Goal: Task Accomplishment & Management: Complete application form

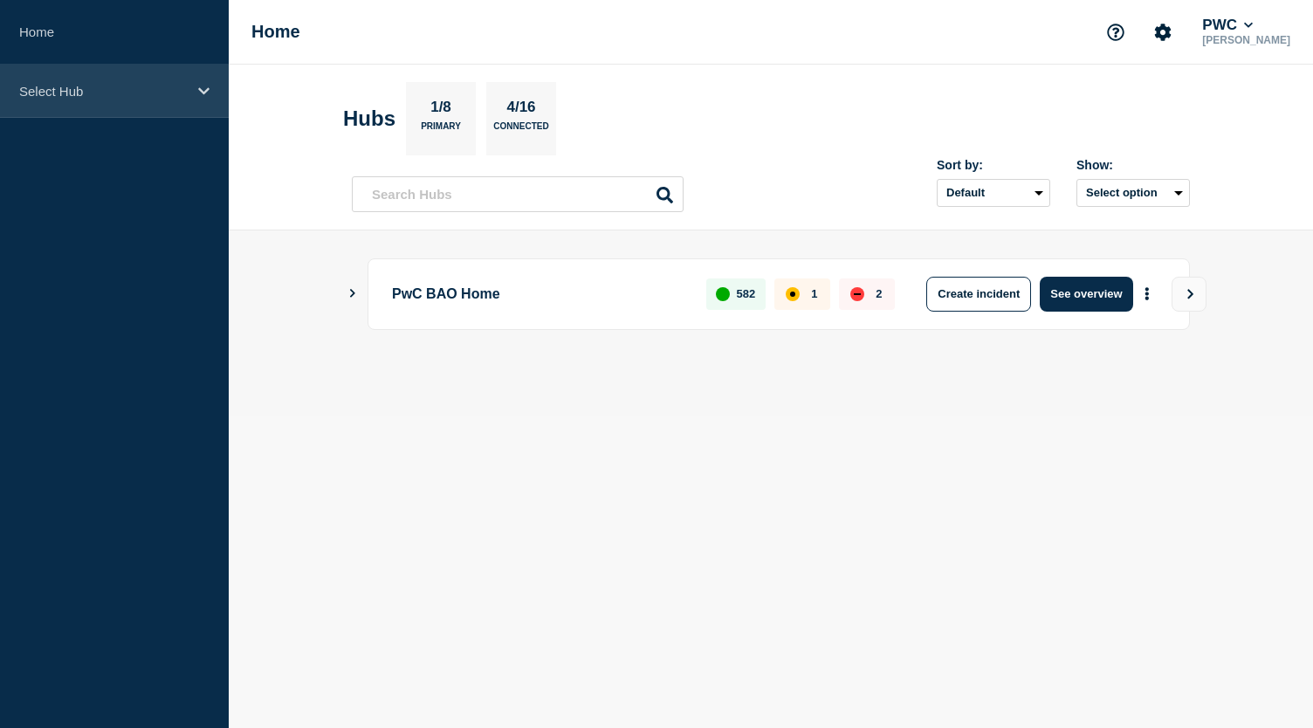
click at [197, 92] on div "Select Hub" at bounding box center [114, 91] width 229 height 53
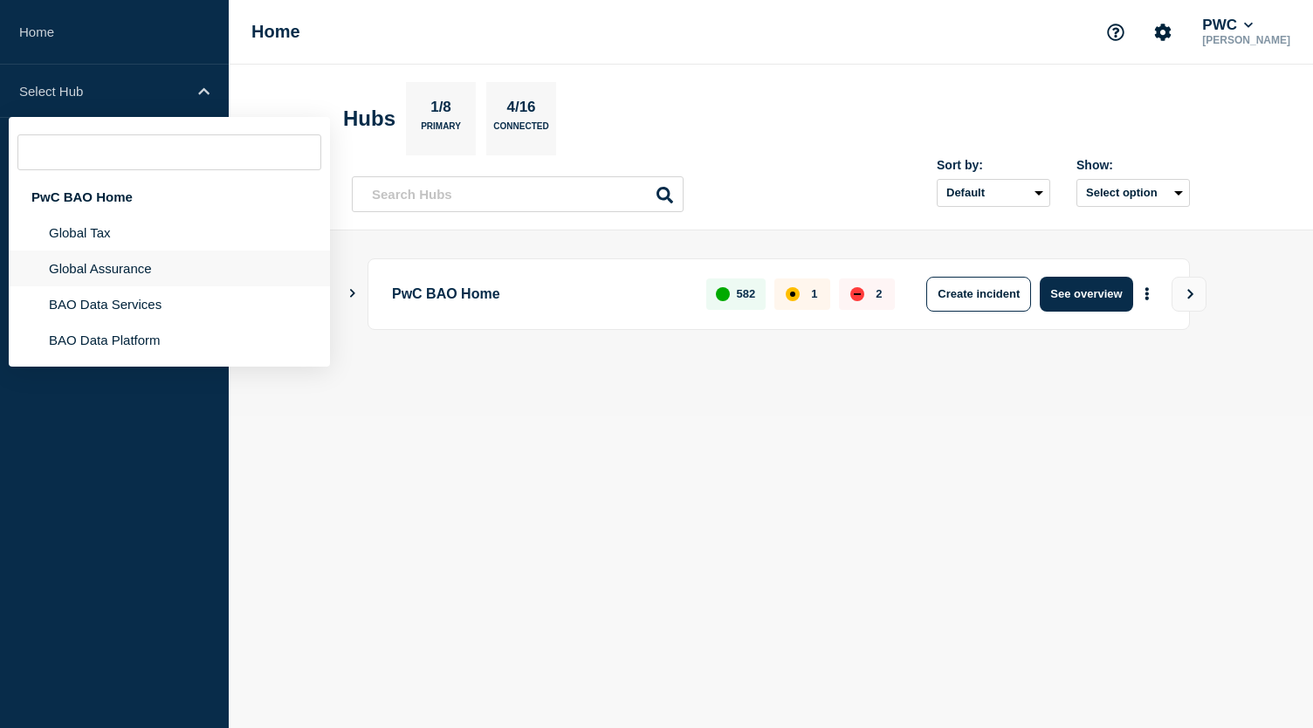
click at [141, 286] on li "Global Assurance" at bounding box center [169, 304] width 321 height 36
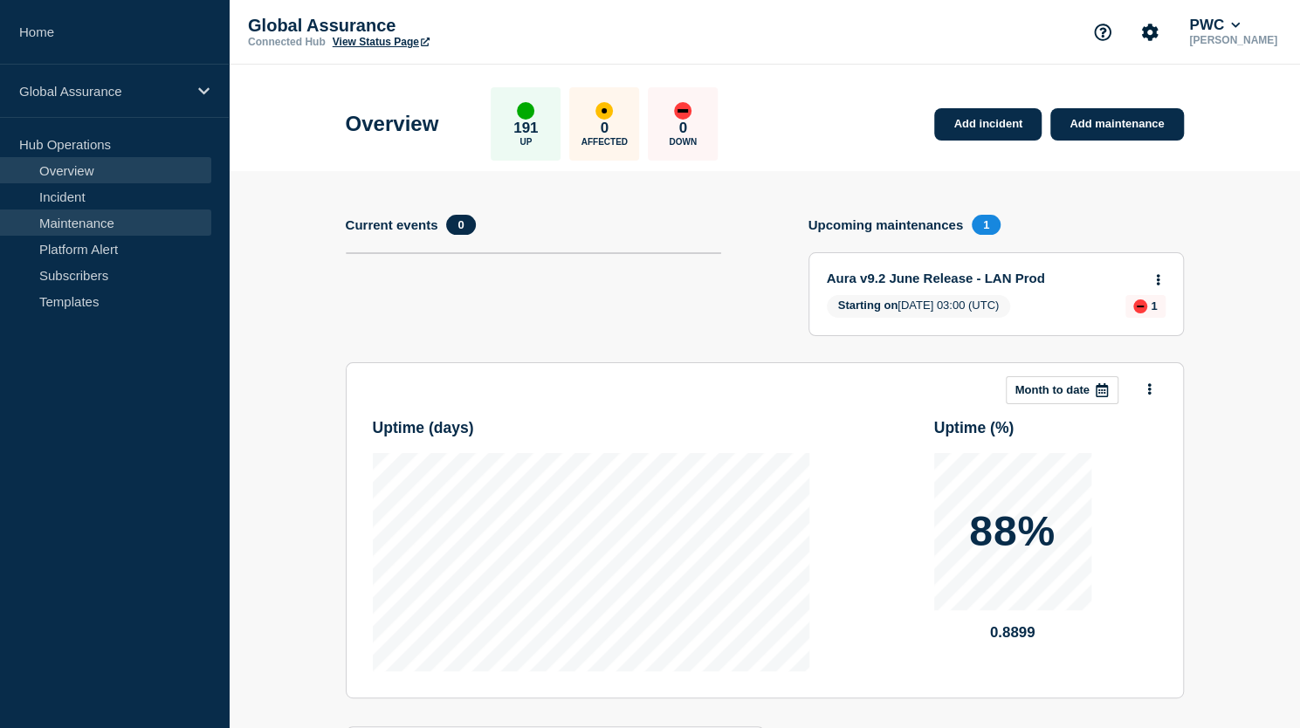
click at [138, 219] on link "Maintenance" at bounding box center [105, 222] width 211 height 26
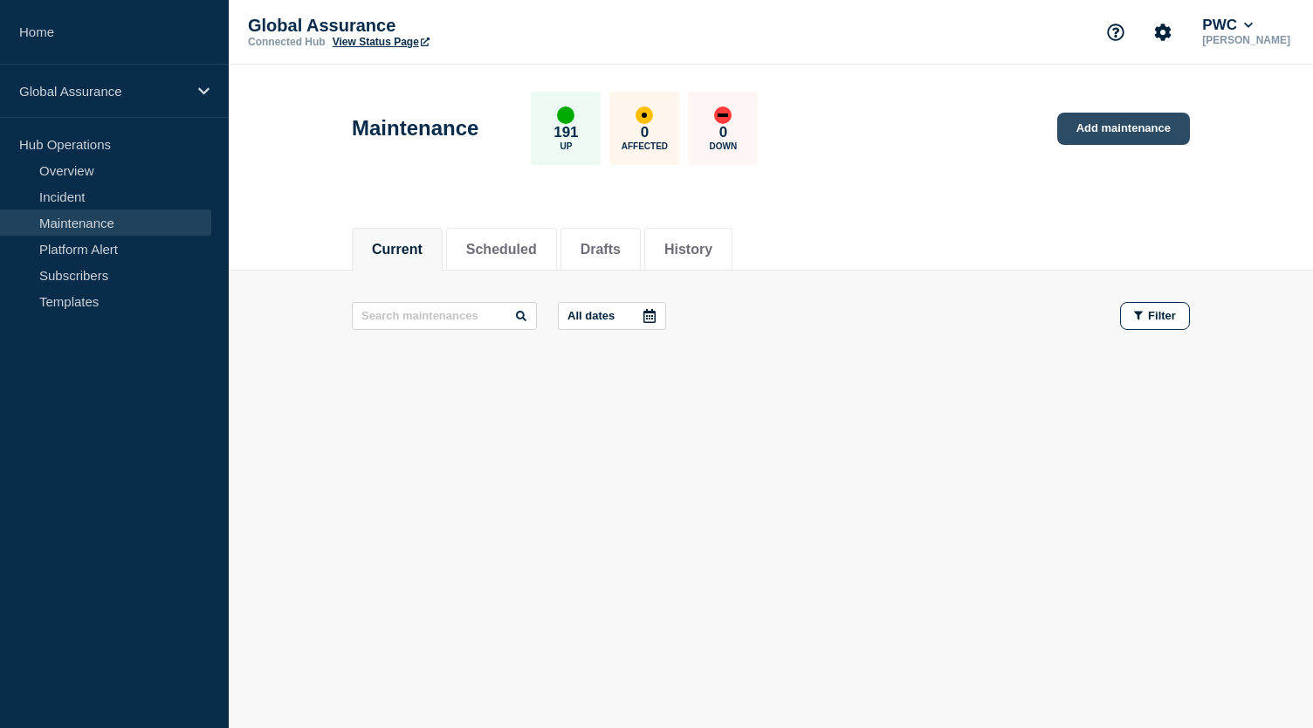
click at [1101, 126] on link "Add maintenance" at bounding box center [1123, 129] width 133 height 32
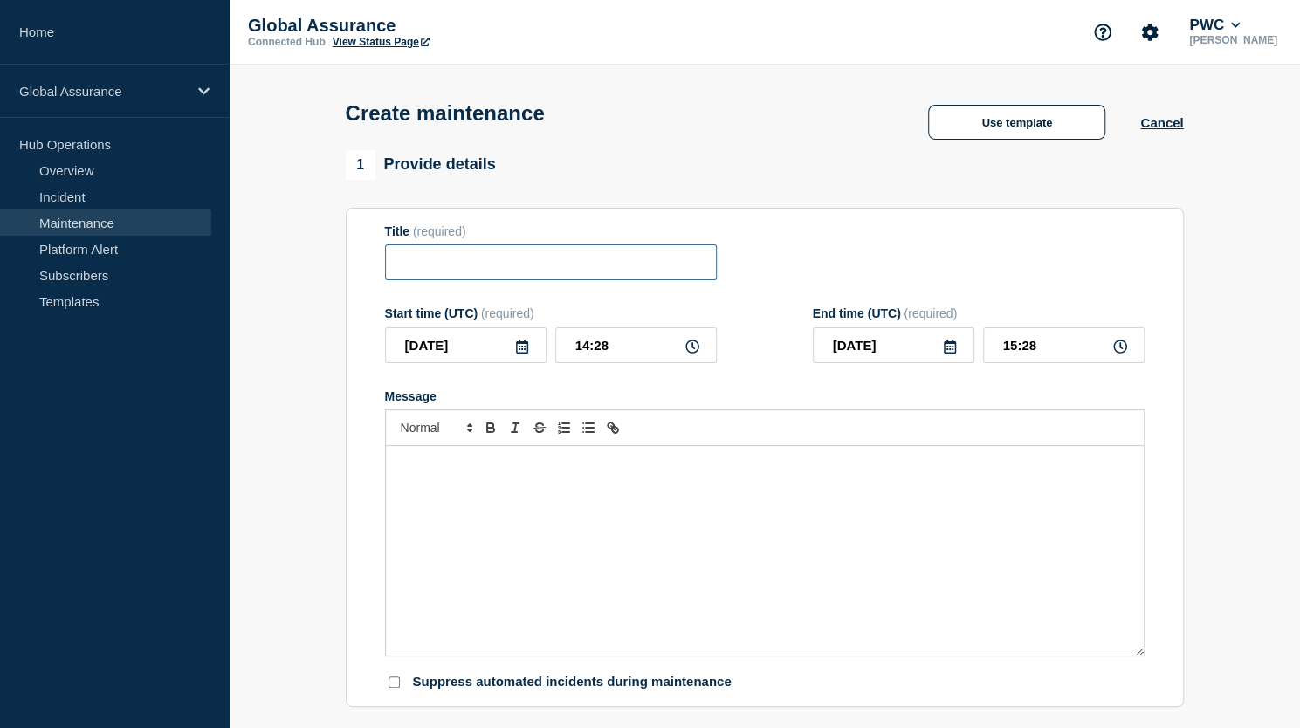
click at [476, 266] on input "Title" at bounding box center [551, 262] width 332 height 36
type input "Aura US Core"
click at [462, 471] on p "Message" at bounding box center [764, 464] width 731 height 16
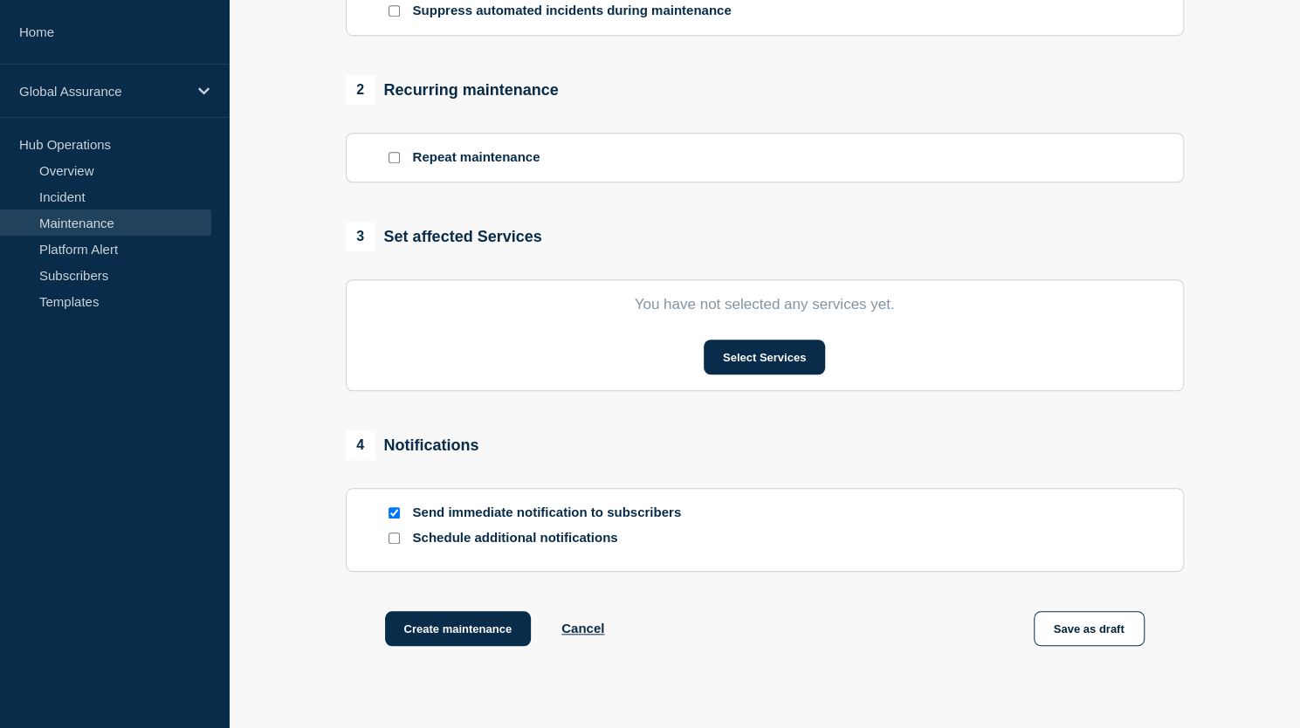
scroll to position [676, 0]
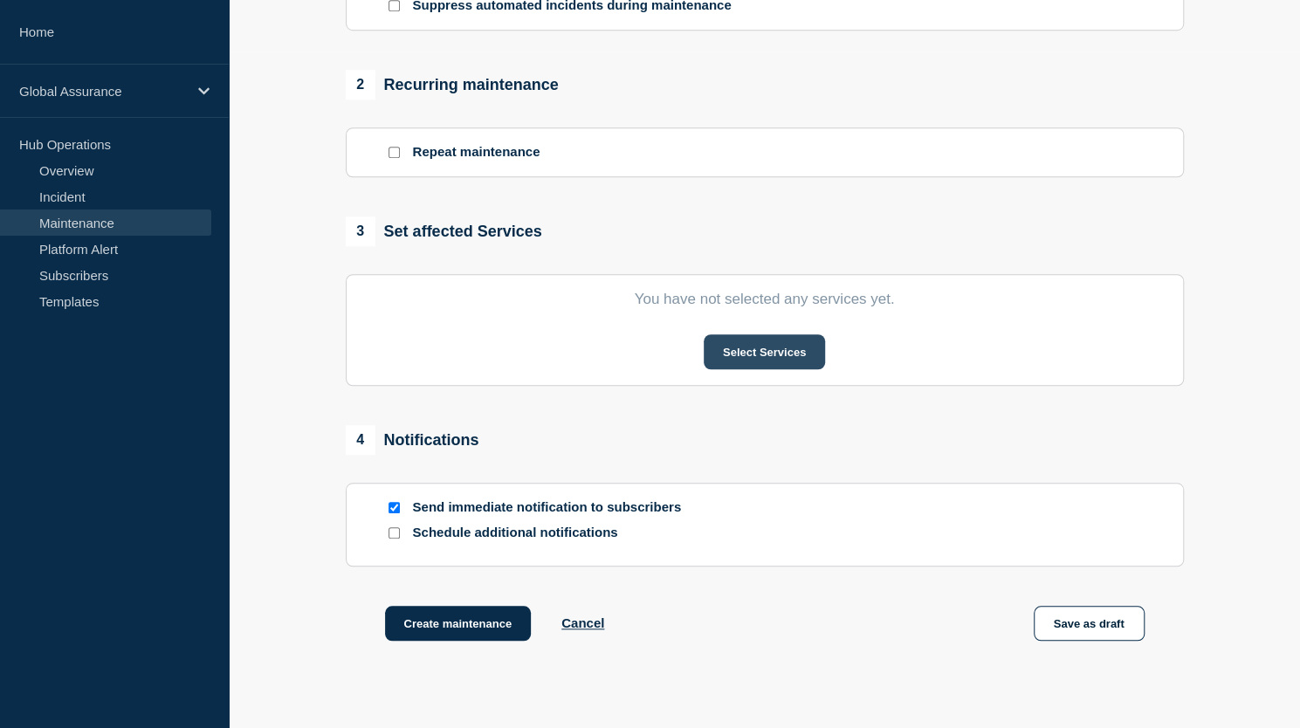
click at [759, 352] on button "Select Services" at bounding box center [764, 351] width 121 height 35
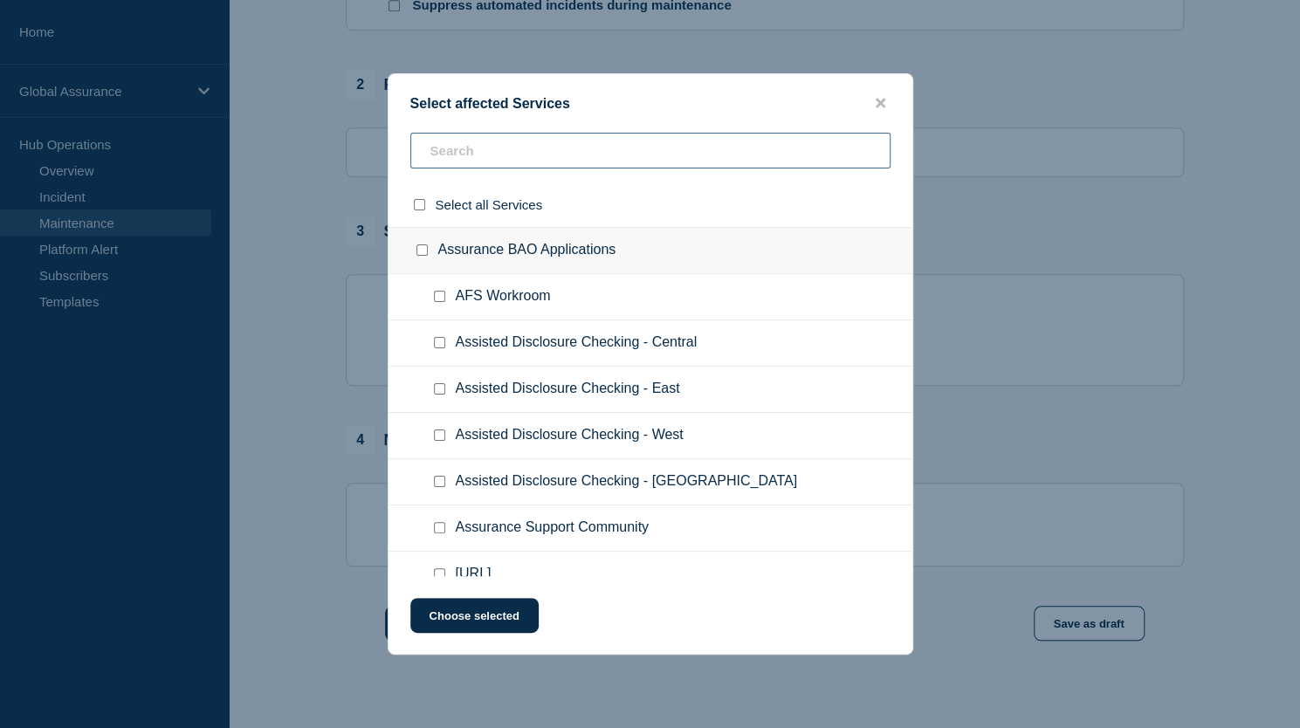
click at [534, 154] on input "text" at bounding box center [650, 151] width 480 height 36
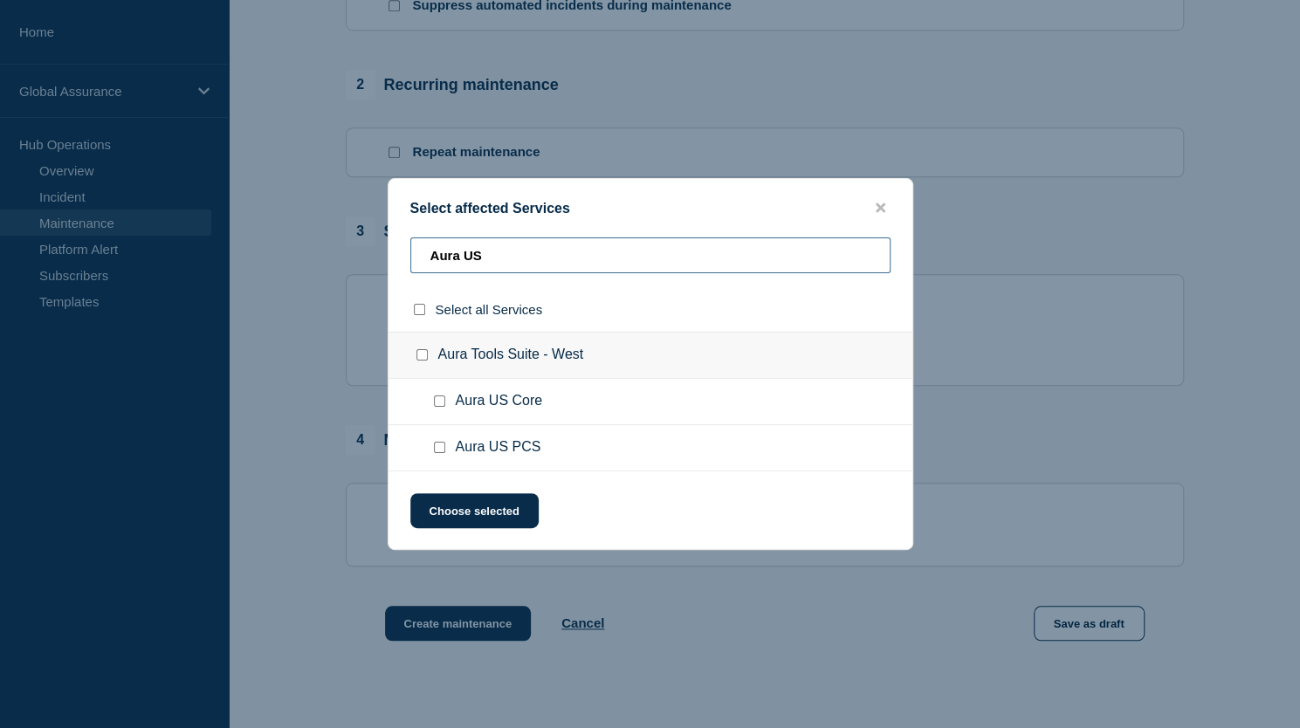
type input "Aura US"
click at [435, 402] on input "Aura US Core checkbox" at bounding box center [439, 400] width 11 height 11
checkbox input "true"
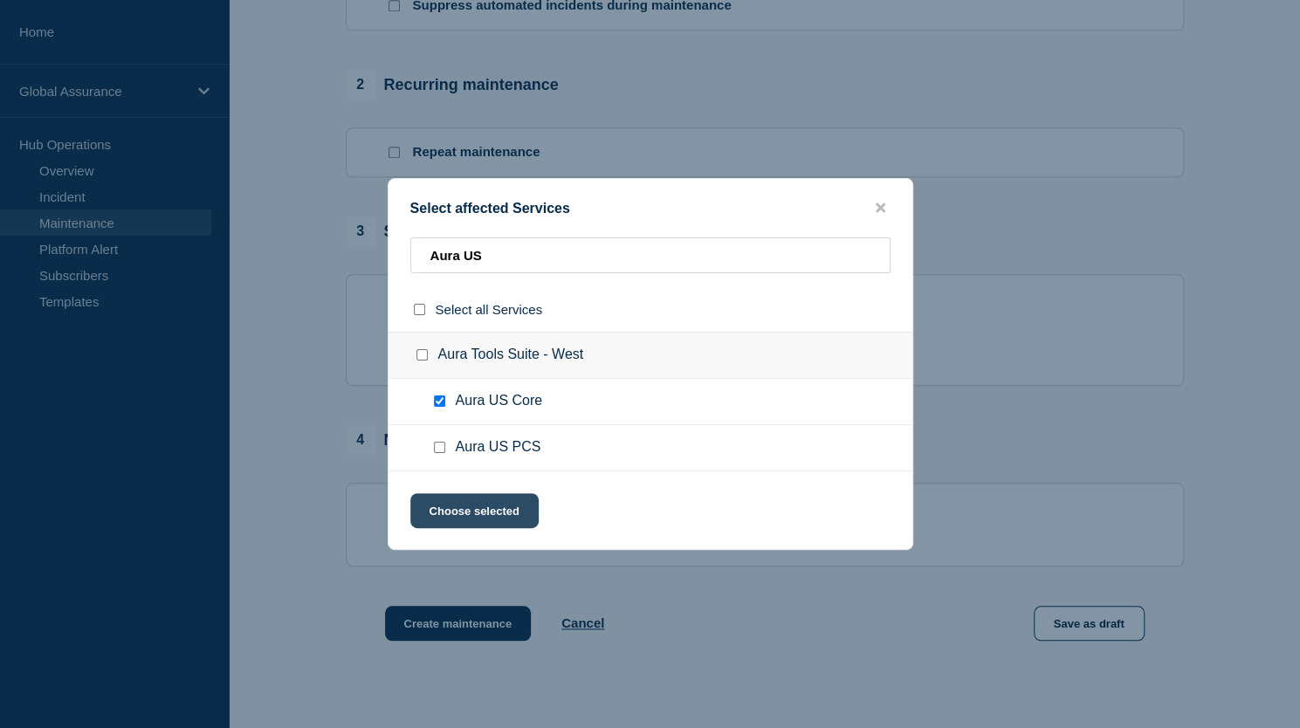
click at [467, 516] on button "Choose selected" at bounding box center [474, 510] width 128 height 35
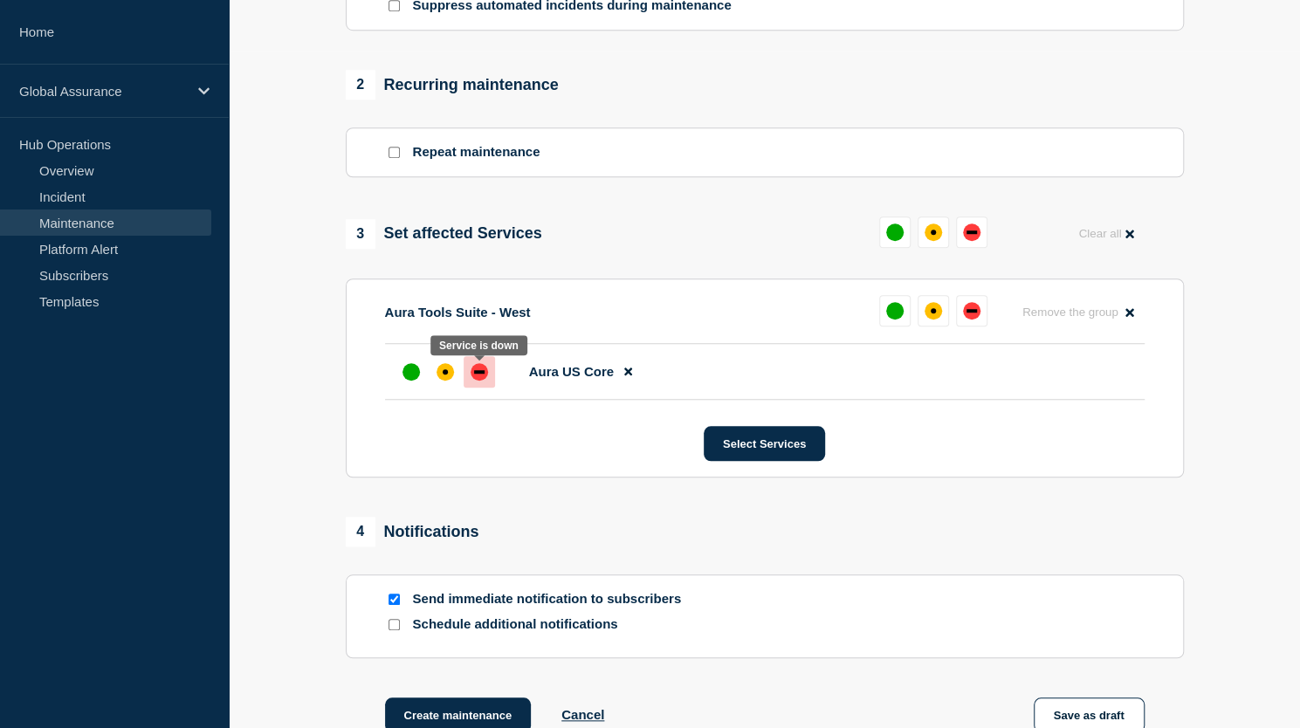
click at [478, 377] on div "down" at bounding box center [478, 371] width 17 height 17
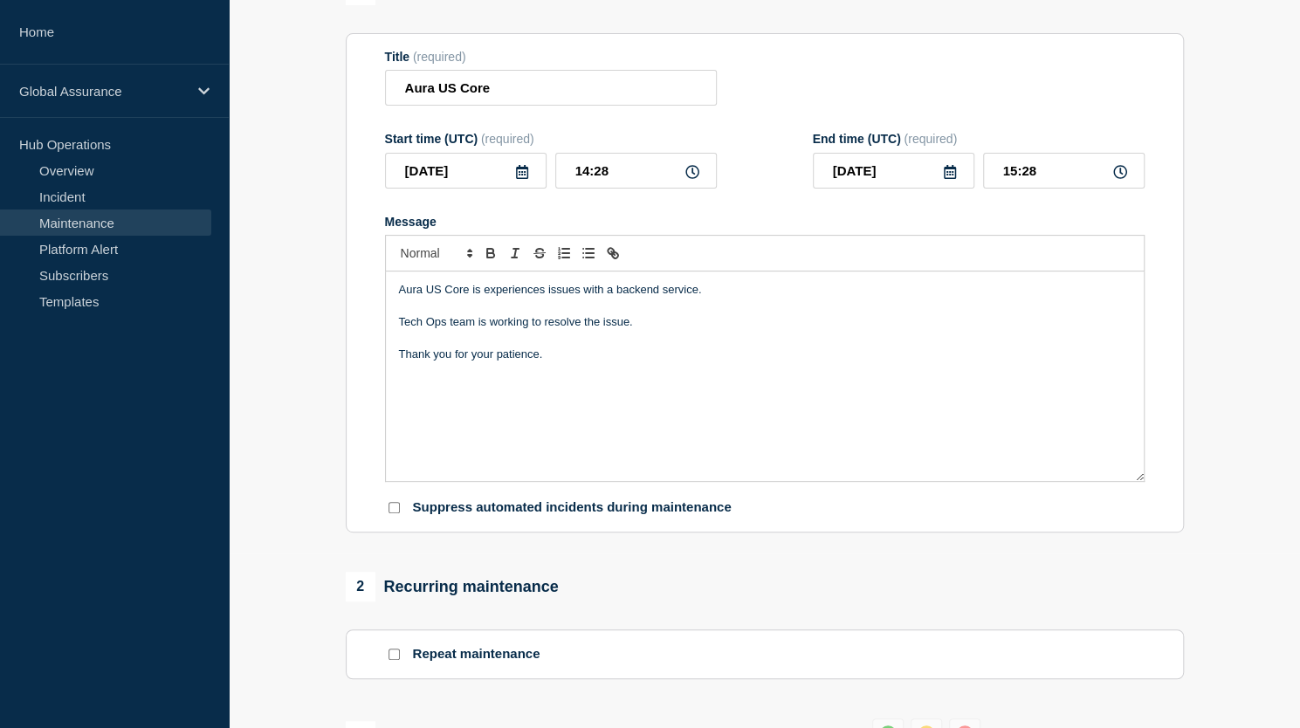
scroll to position [0, 0]
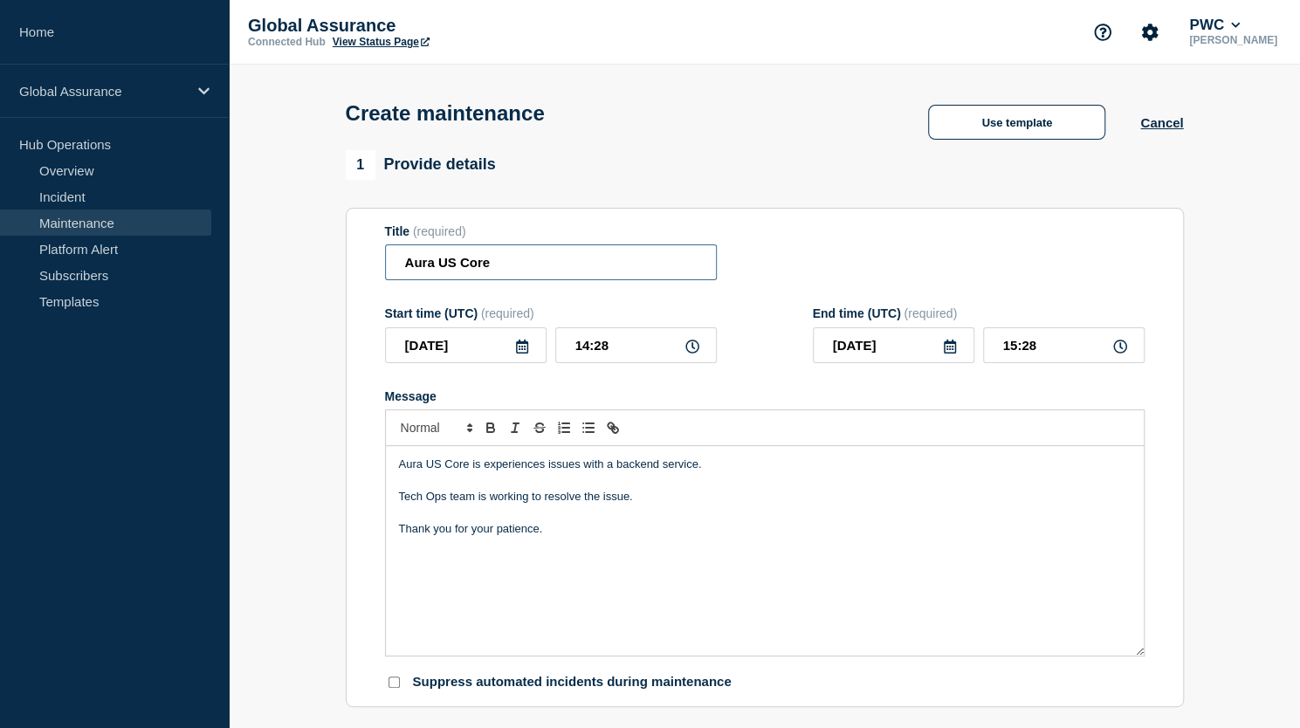
click at [518, 266] on input "Aura US Core" at bounding box center [551, 262] width 332 height 36
type input "Aura US Core"
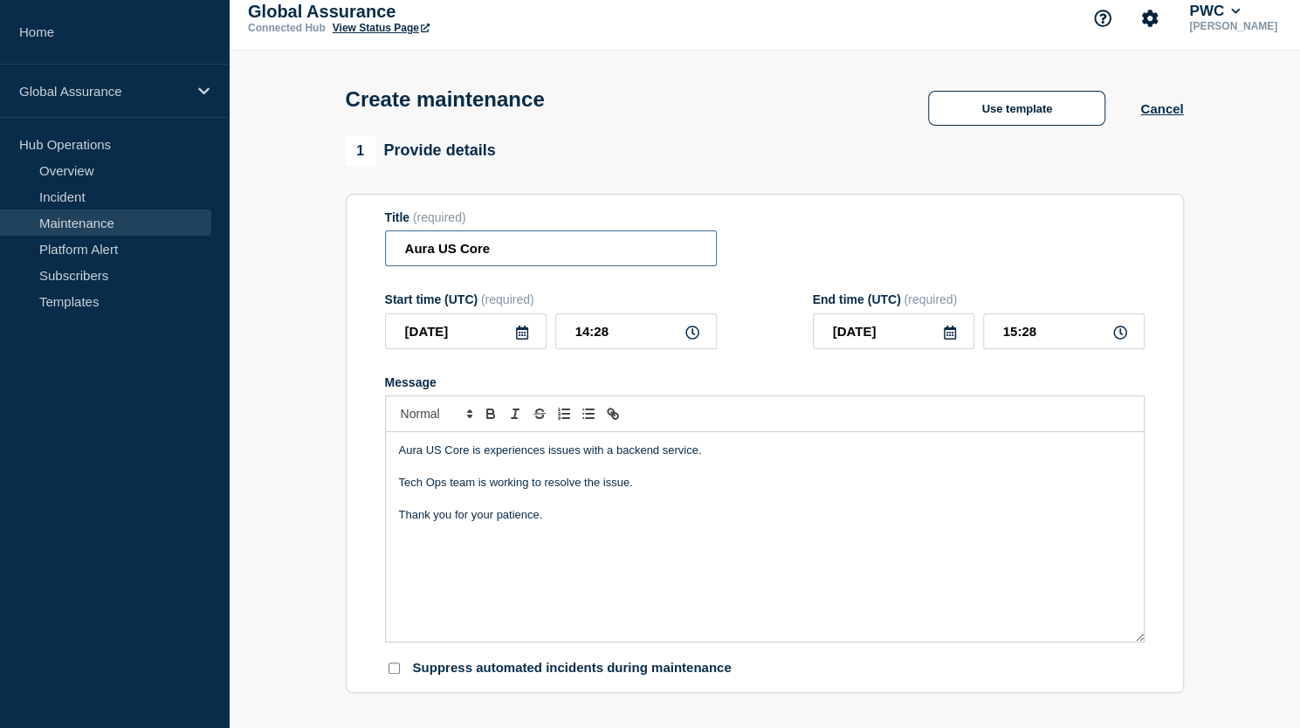
scroll to position [22, 0]
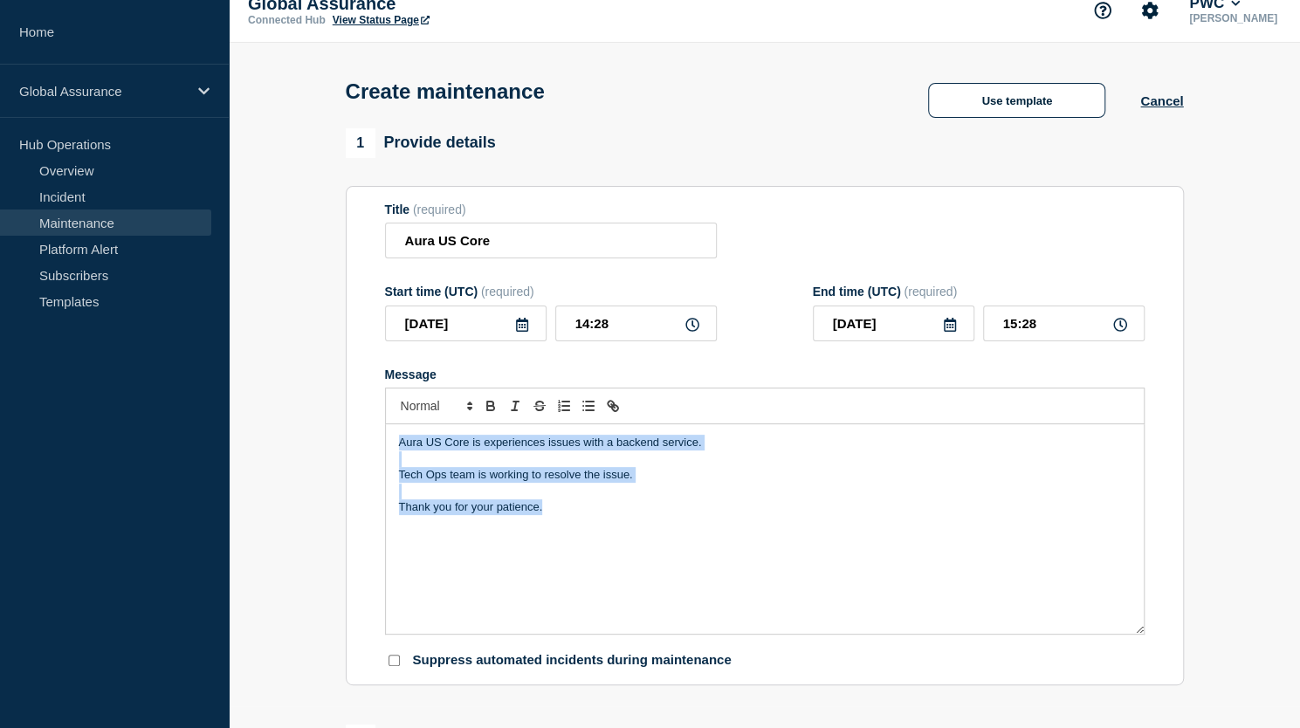
drag, startPoint x: 398, startPoint y: 448, endPoint x: 583, endPoint y: 532, distance: 203.5
click at [583, 532] on div "Aura US Core is experiences issues with a backend service. Tech Ops team is wor…" at bounding box center [765, 528] width 758 height 209
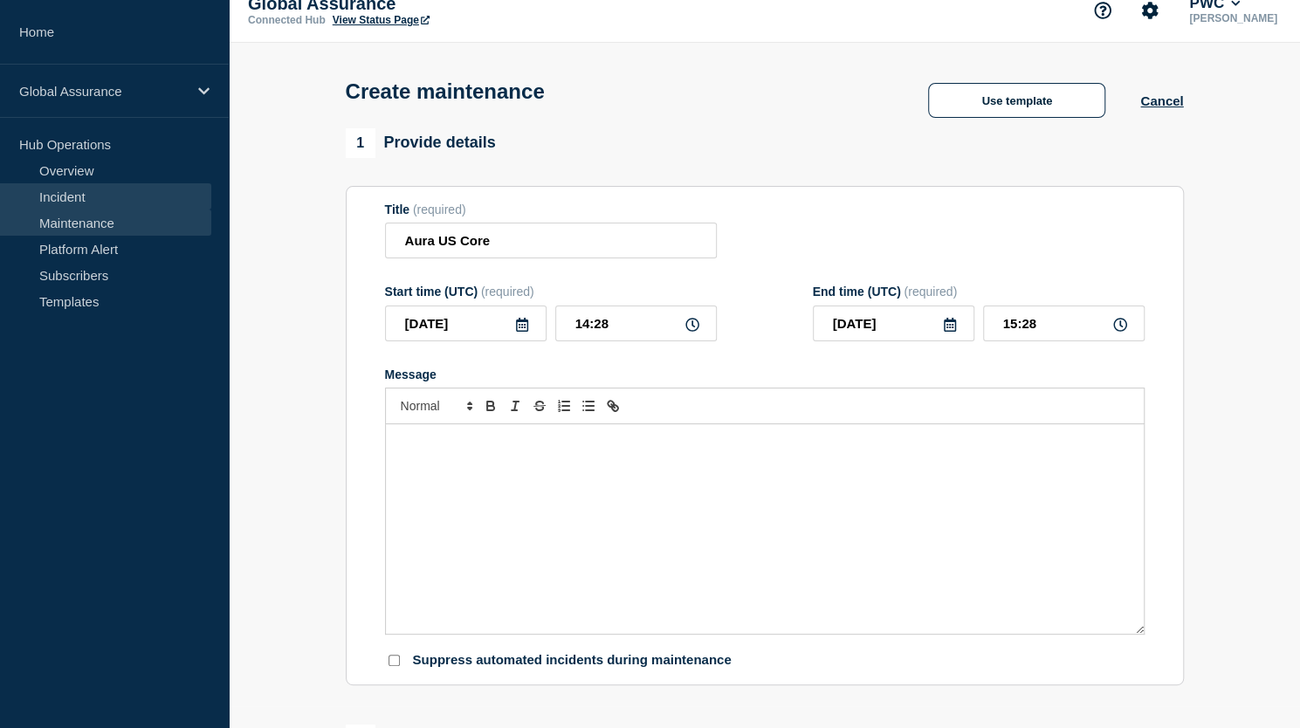
click at [72, 189] on link "Incident" at bounding box center [105, 196] width 211 height 26
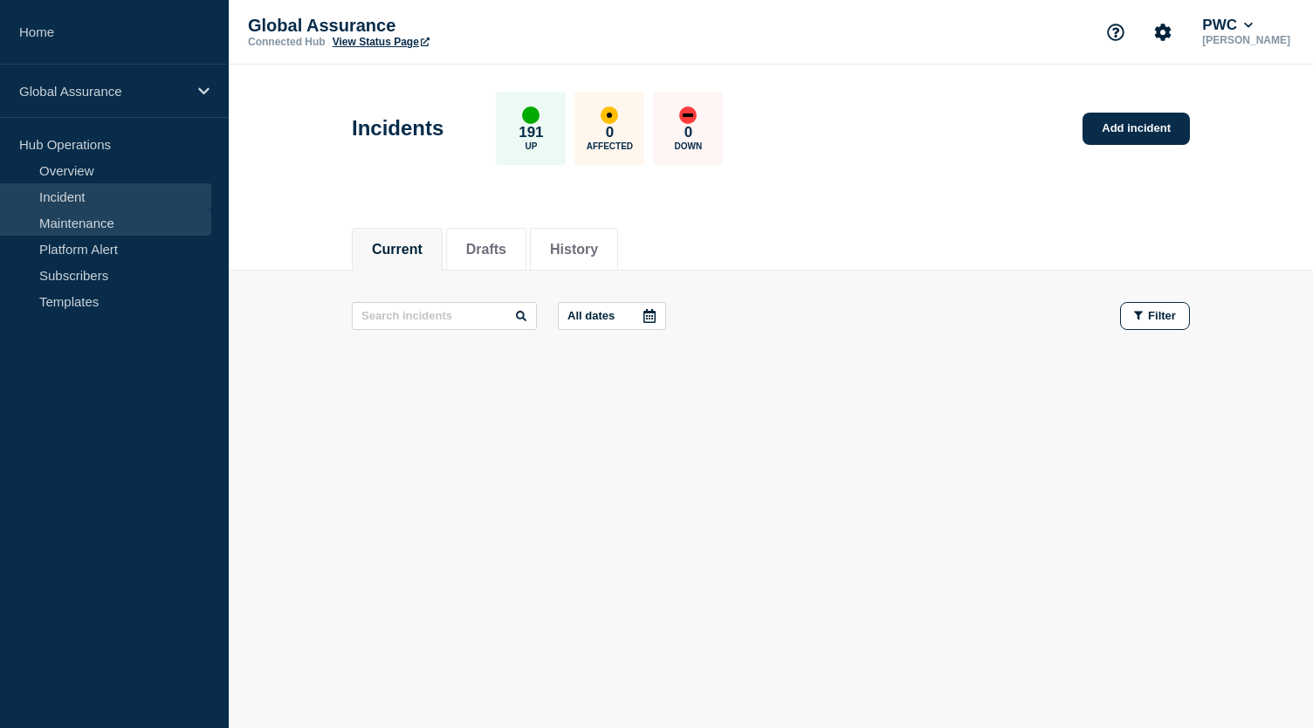
click at [102, 224] on link "Maintenance" at bounding box center [105, 222] width 211 height 26
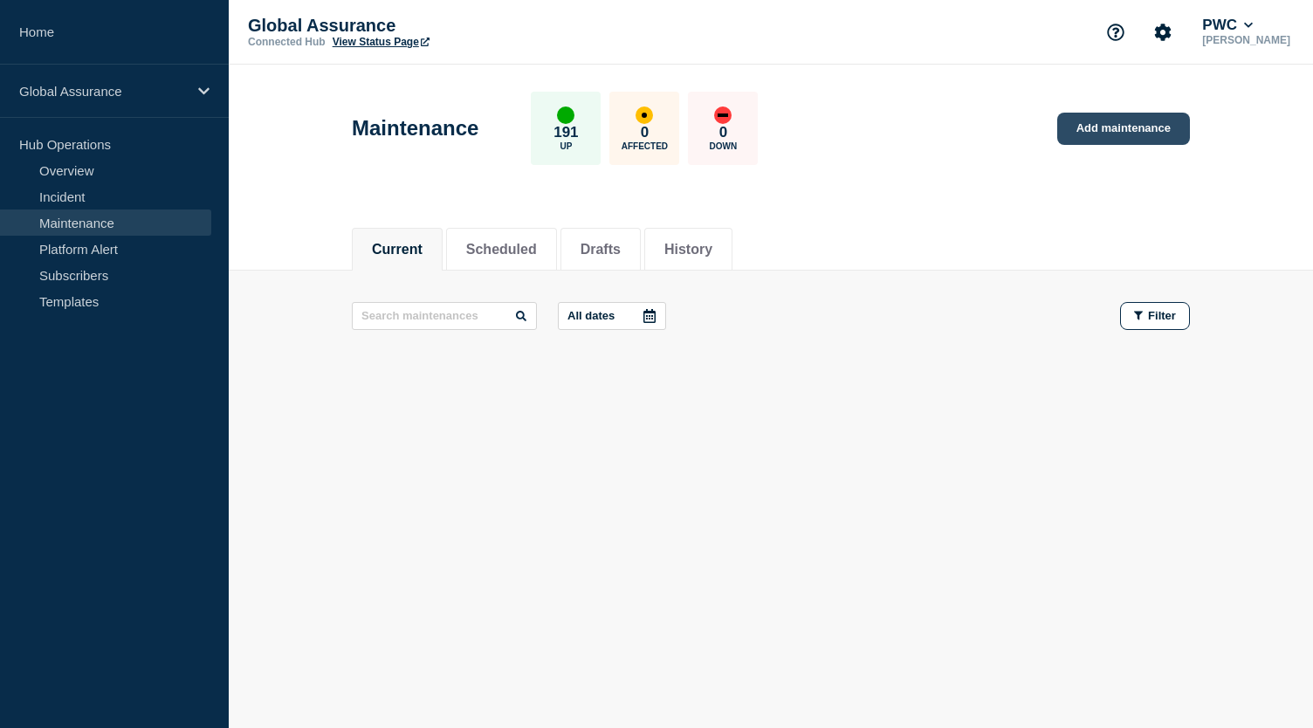
click at [1144, 127] on link "Add maintenance" at bounding box center [1123, 129] width 133 height 32
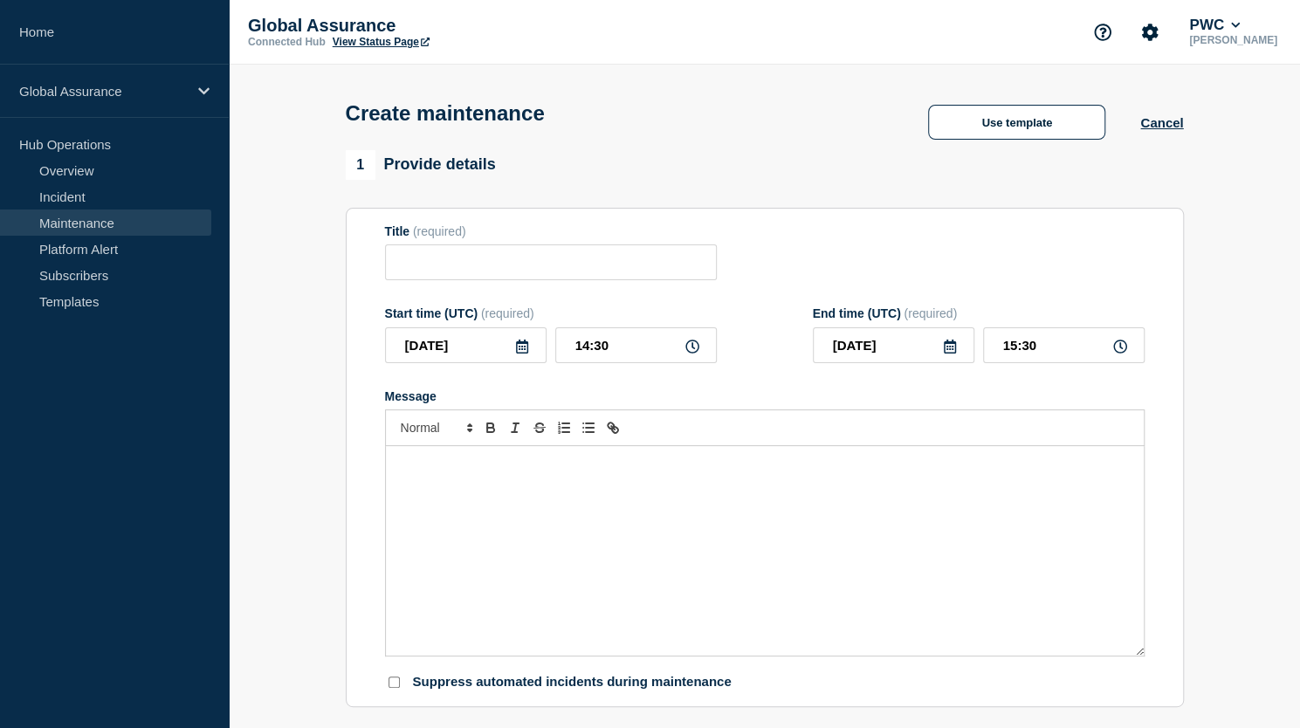
click at [415, 477] on div "Message" at bounding box center [765, 550] width 758 height 209
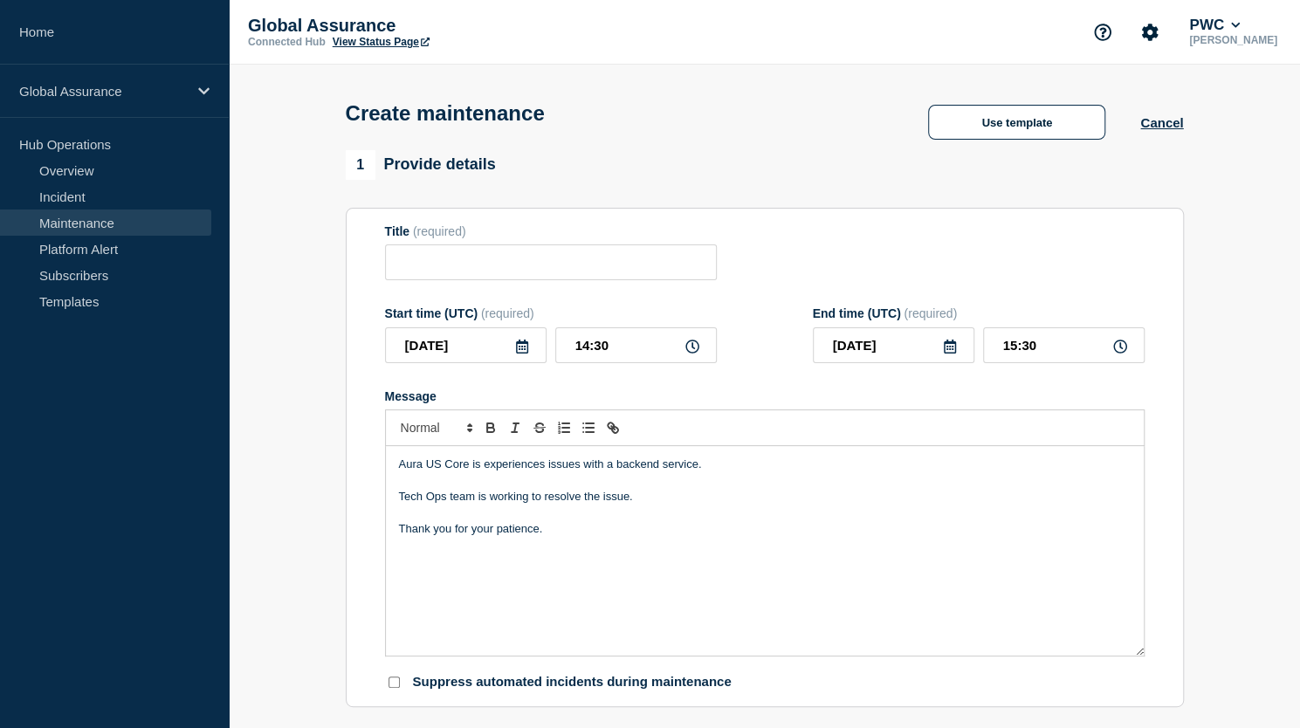
click at [414, 472] on p "Aura US Core is experiences issues with a backend service." at bounding box center [764, 464] width 731 height 16
click at [82, 245] on link "Platform Alert" at bounding box center [105, 249] width 211 height 26
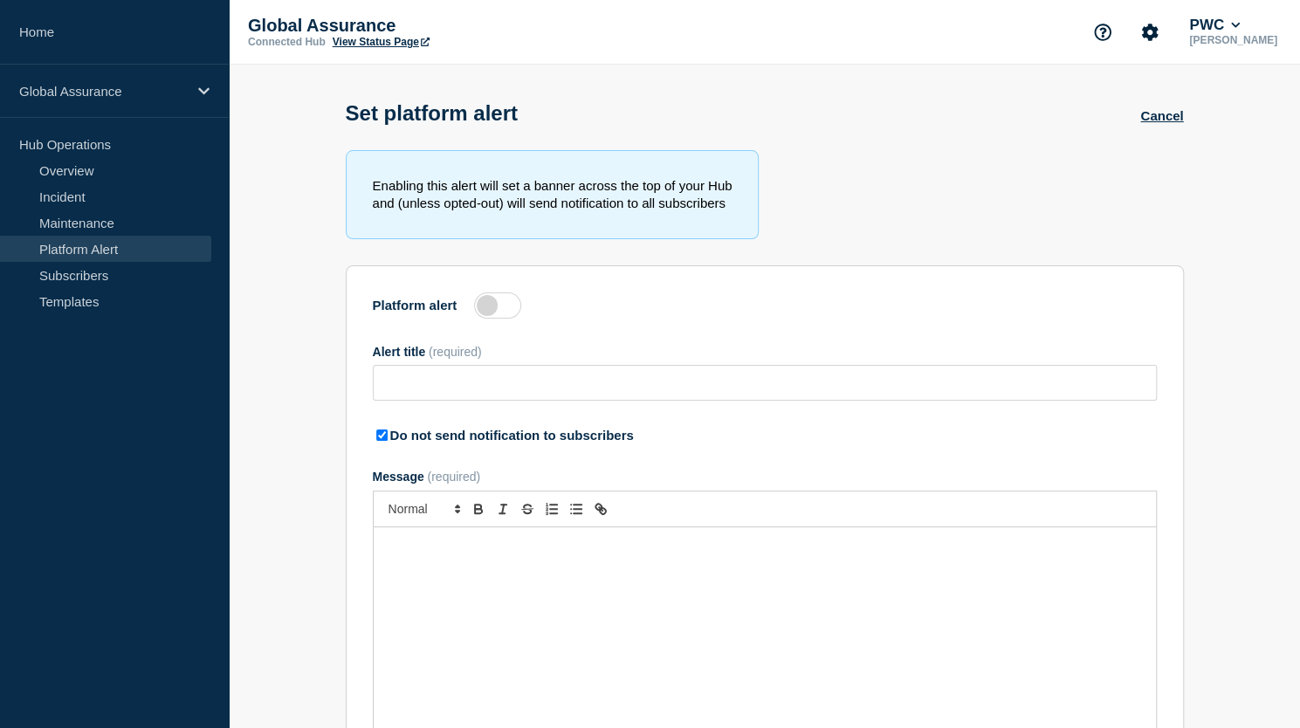
type input "Pendo for External Communications"
checkbox input "true"
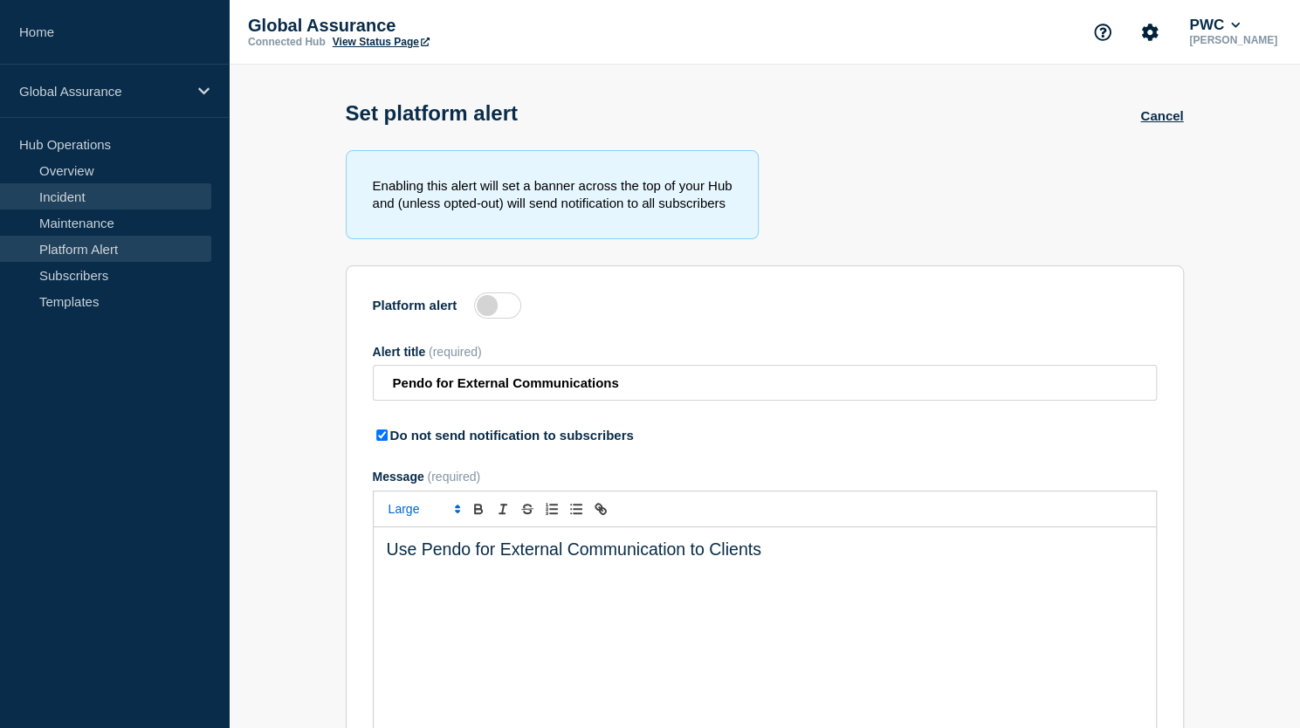
click at [65, 198] on link "Incident" at bounding box center [105, 196] width 211 height 26
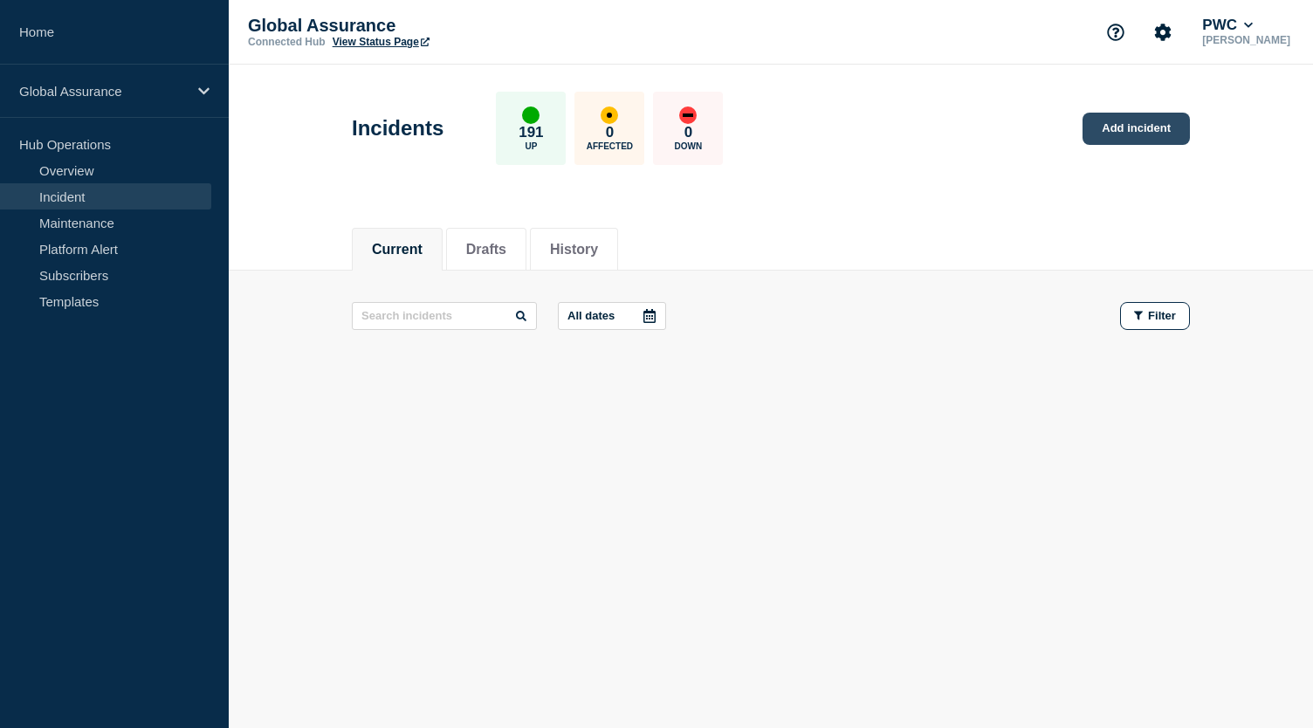
click at [1130, 130] on link "Add incident" at bounding box center [1135, 129] width 107 height 32
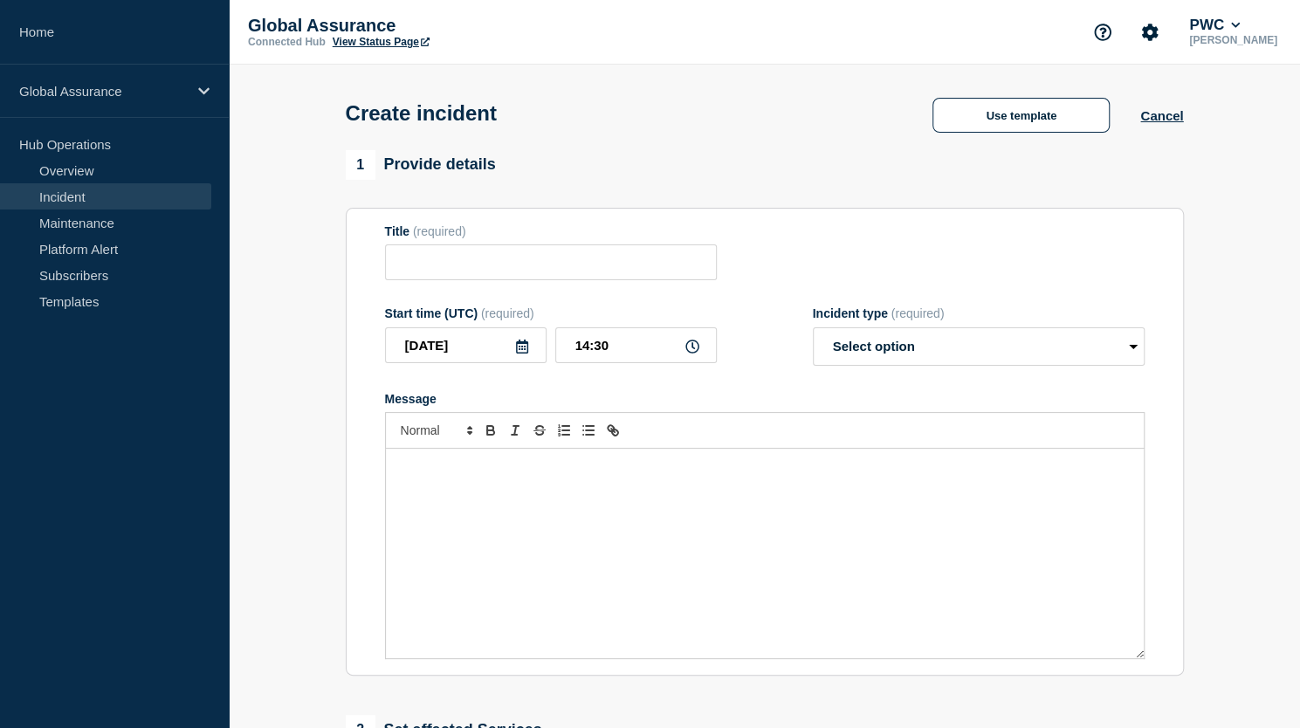
click at [456, 464] on p "Message" at bounding box center [764, 467] width 731 height 16
click at [1133, 353] on select "Select option Investigating Identified Monitoring" at bounding box center [979, 346] width 332 height 38
select select "identified"
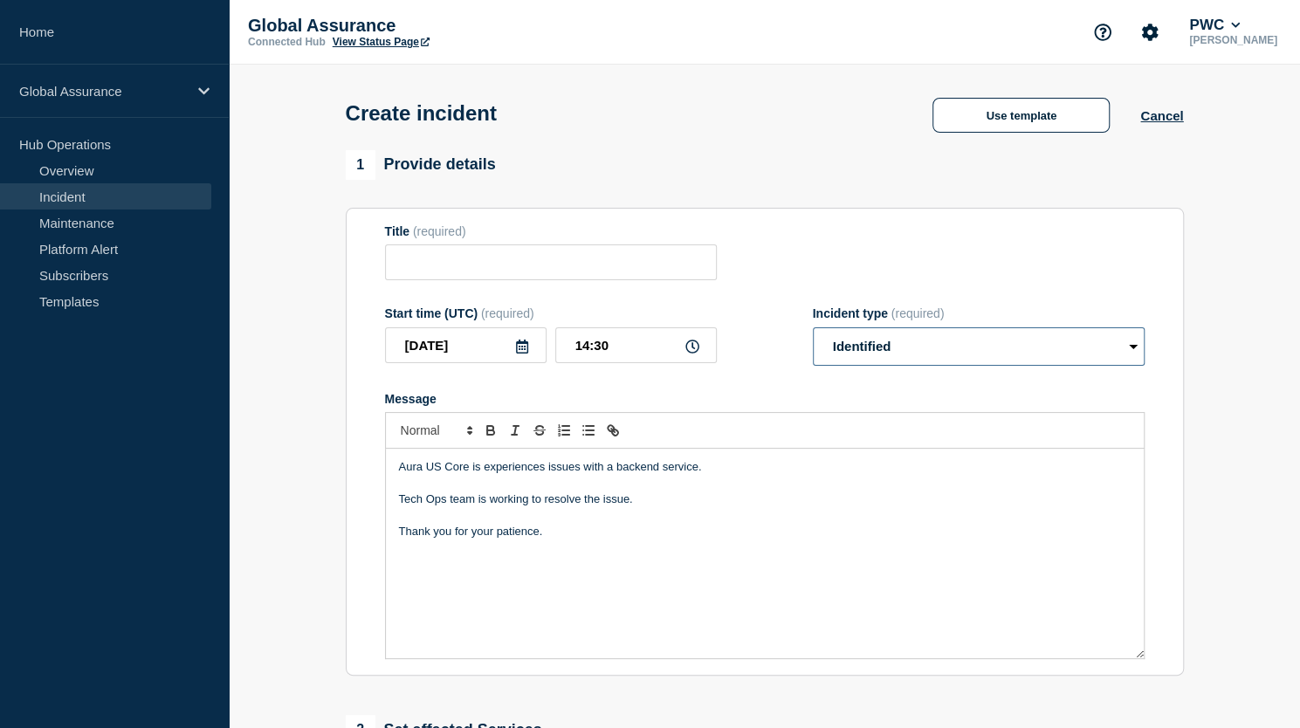
click at [813, 331] on select "Select option Investigating Identified Monitoring" at bounding box center [979, 346] width 332 height 38
click at [649, 271] on input "Title" at bounding box center [551, 262] width 332 height 36
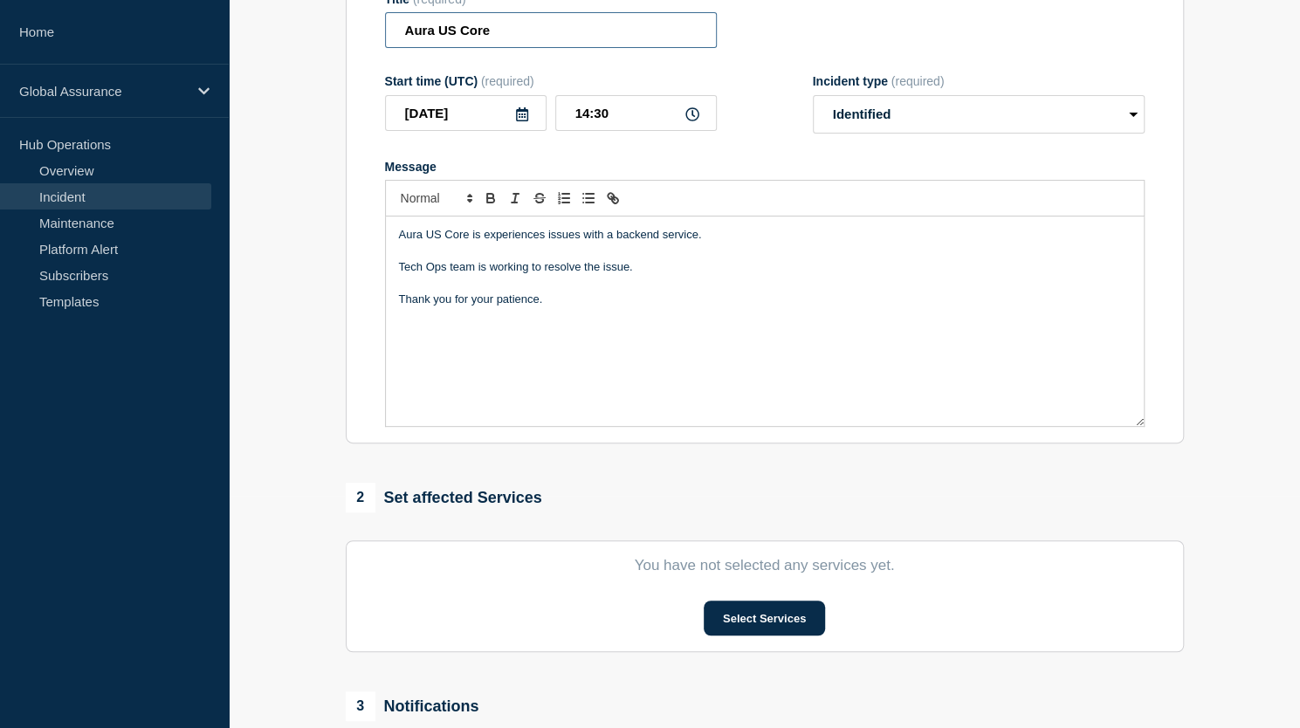
scroll to position [240, 0]
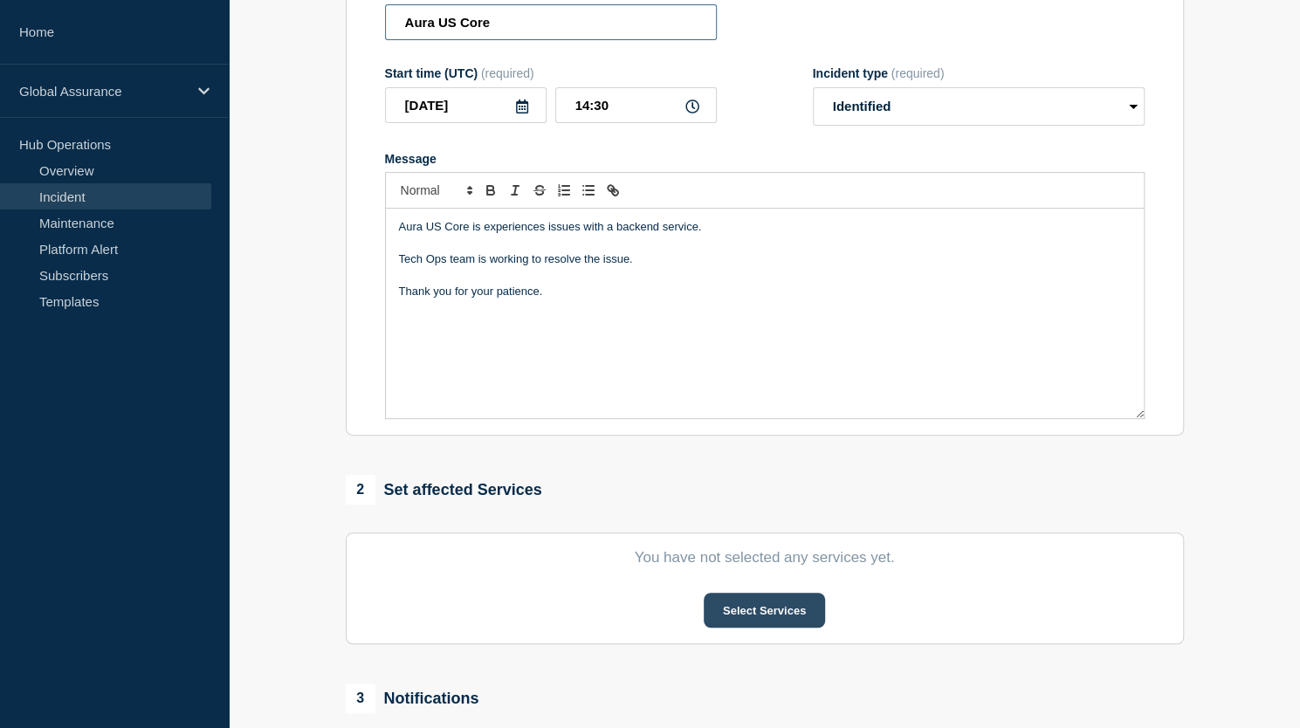
type input "Aura US Core"
click at [766, 615] on button "Select Services" at bounding box center [764, 610] width 121 height 35
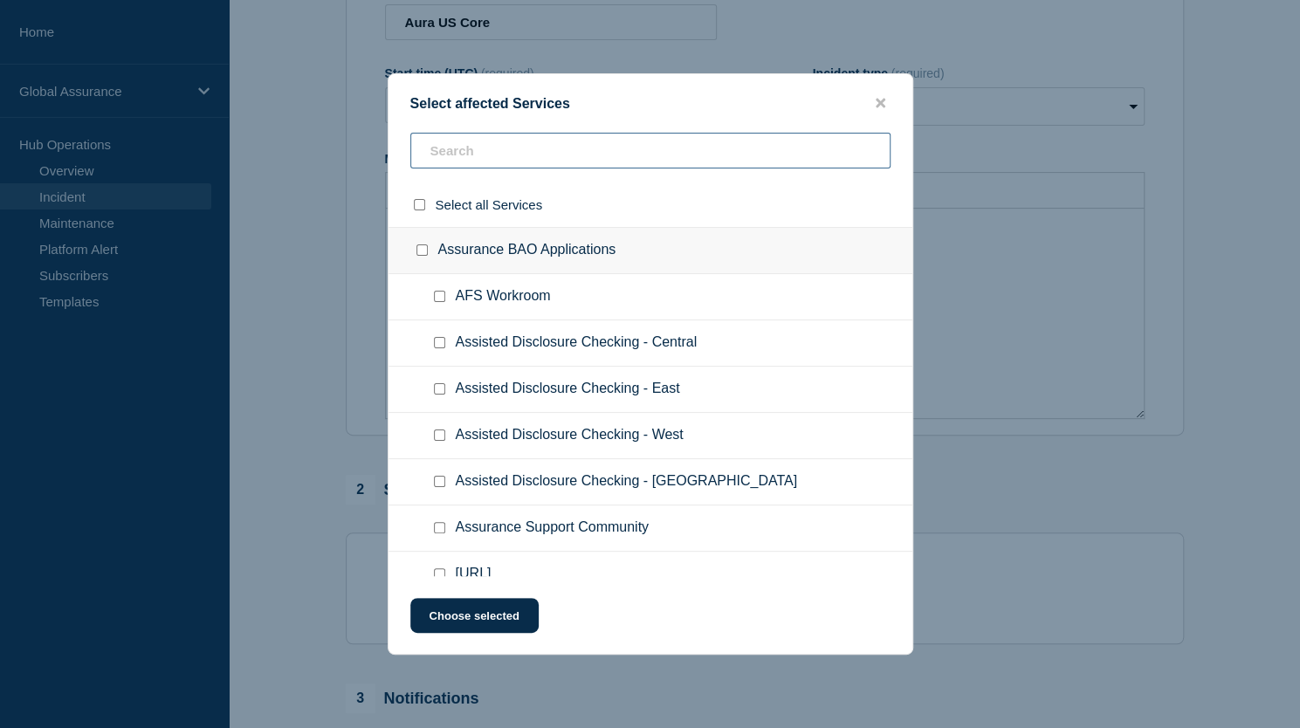
click at [557, 148] on input "text" at bounding box center [650, 151] width 480 height 36
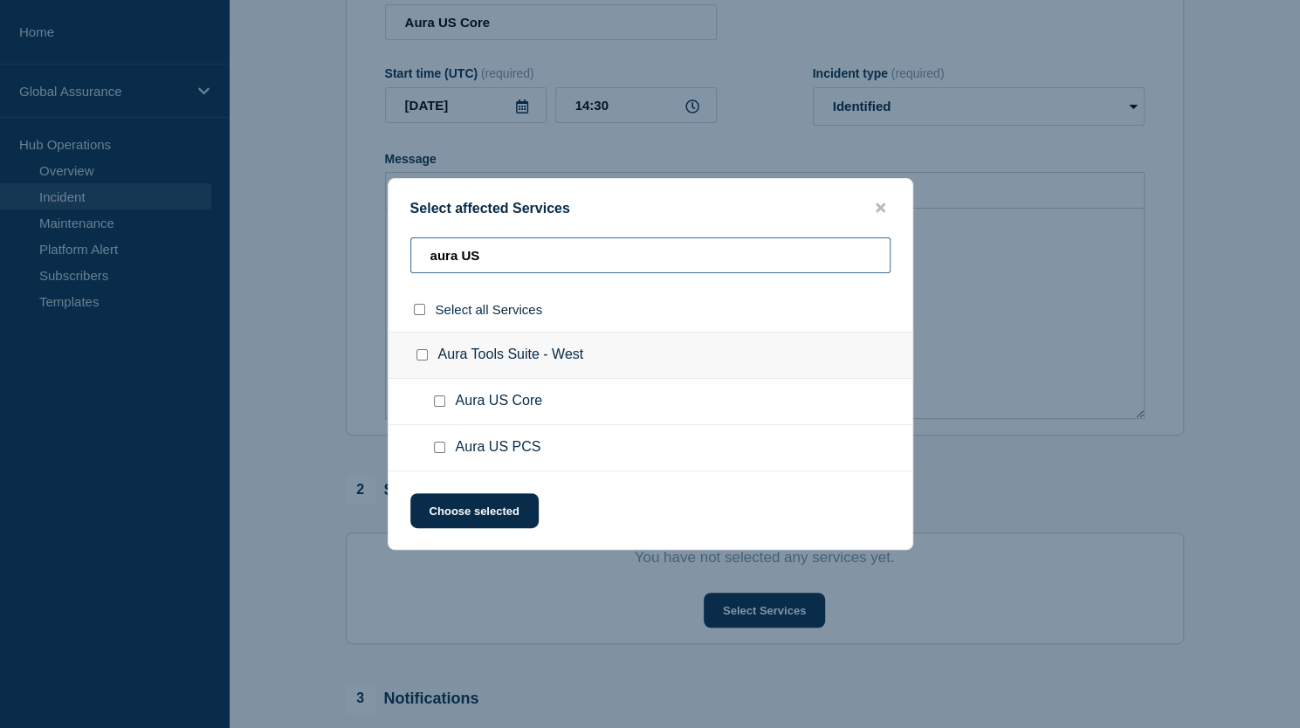
type input "aura US"
click at [441, 403] on input "Aura US Core checkbox" at bounding box center [439, 400] width 11 height 11
checkbox input "true"
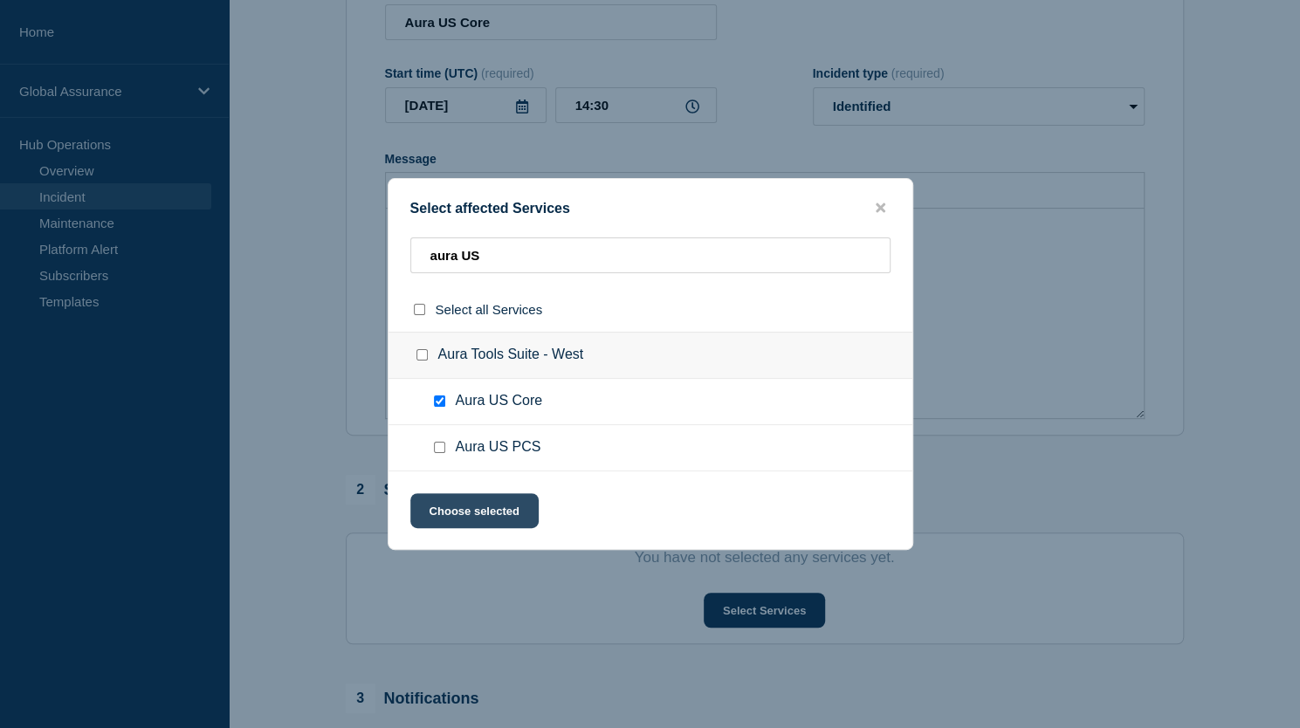
click at [457, 505] on button "Choose selected" at bounding box center [474, 510] width 128 height 35
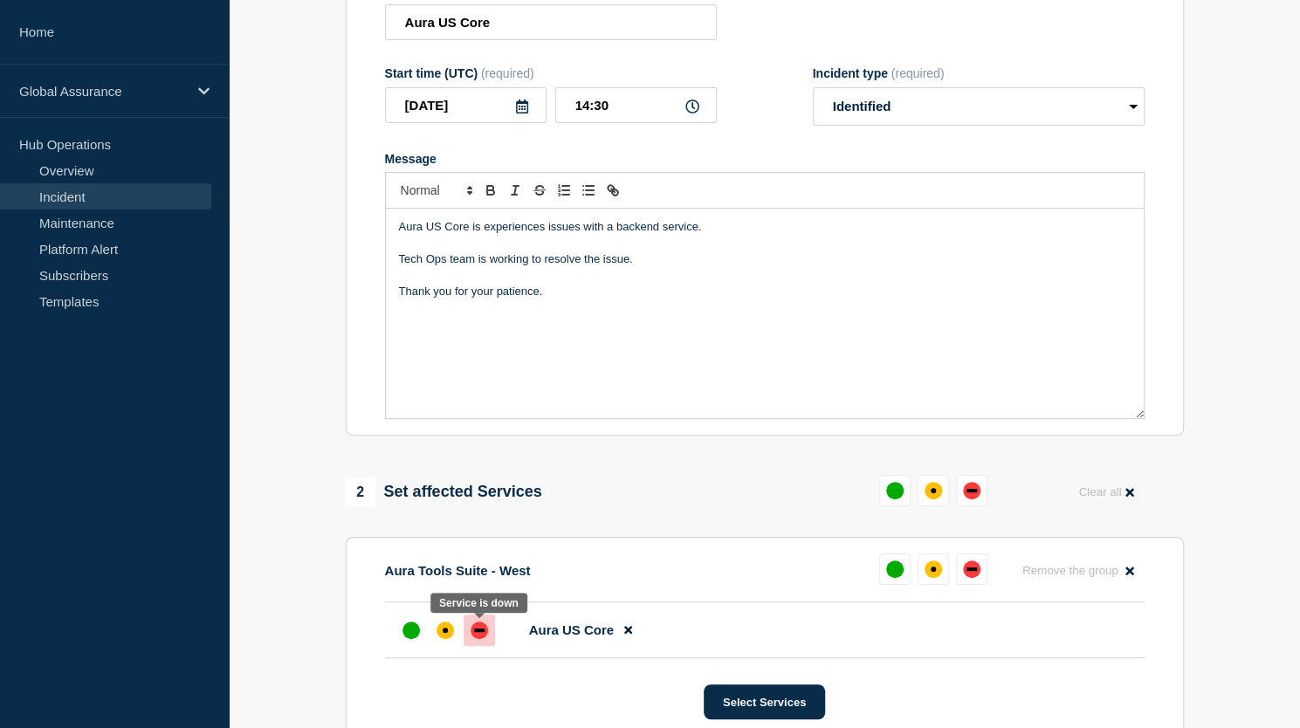
click at [478, 632] on div "down" at bounding box center [479, 629] width 10 height 3
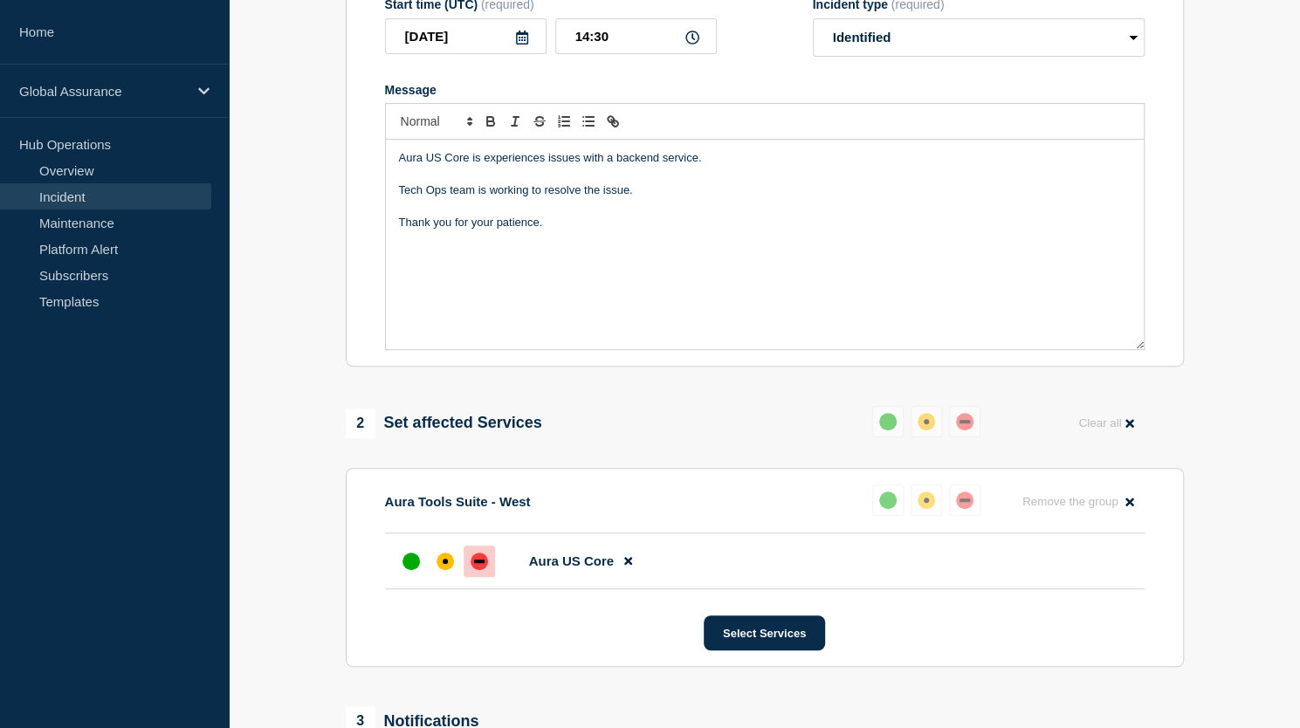
scroll to position [327, 0]
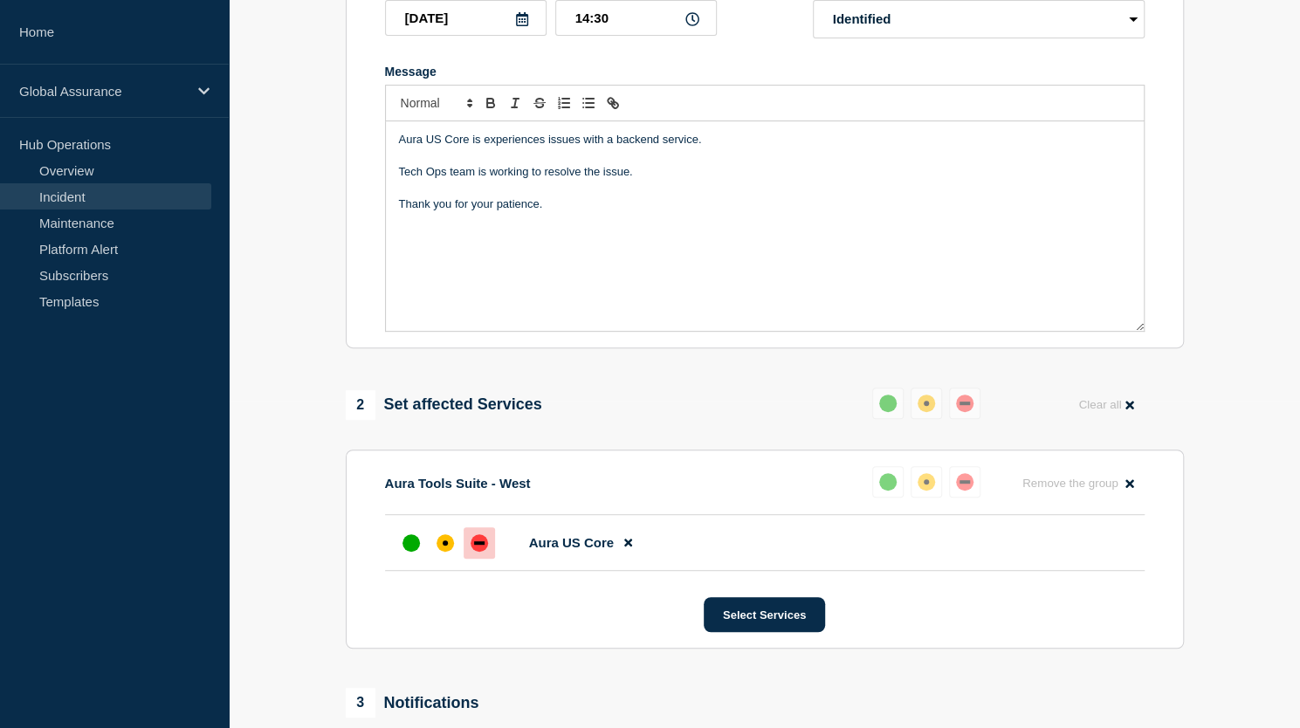
click at [448, 175] on p "Tech Ops team is working to resolve the issue." at bounding box center [764, 172] width 731 height 16
click at [482, 174] on p "Tech Ops and INfrastructure teams are working to resolve the issue." at bounding box center [764, 172] width 731 height 16
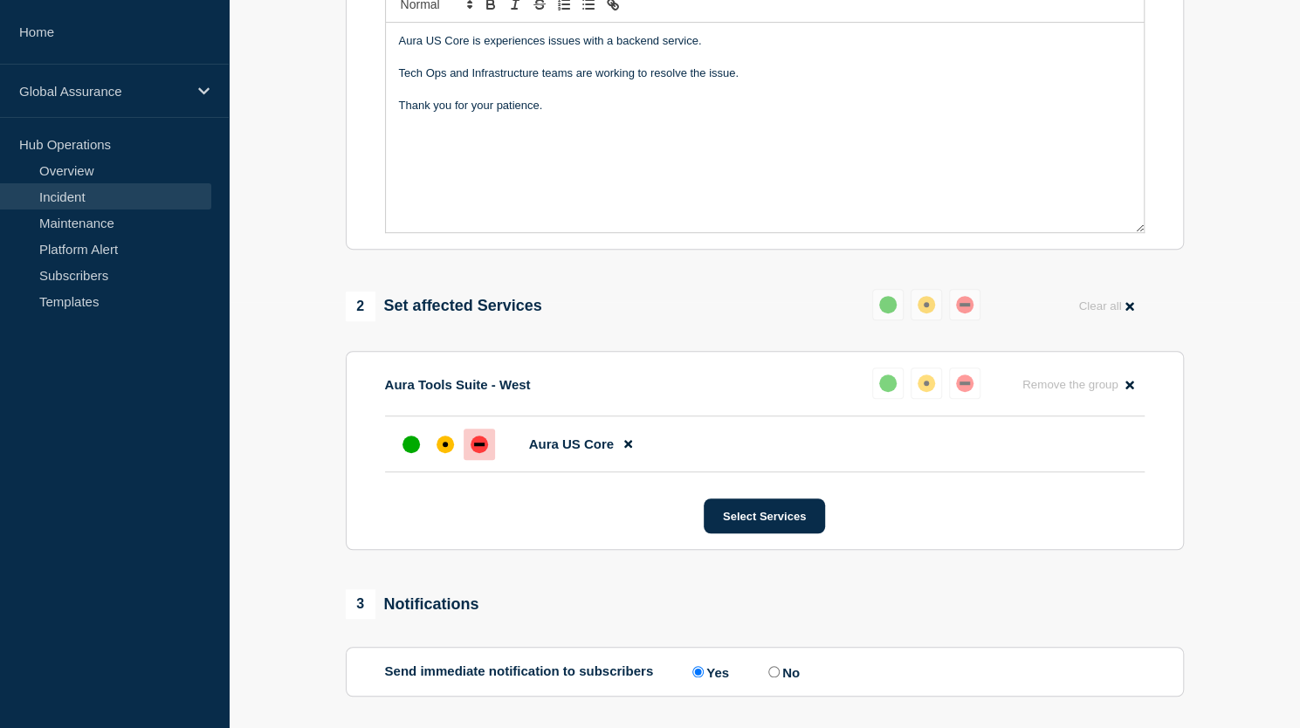
scroll to position [585, 0]
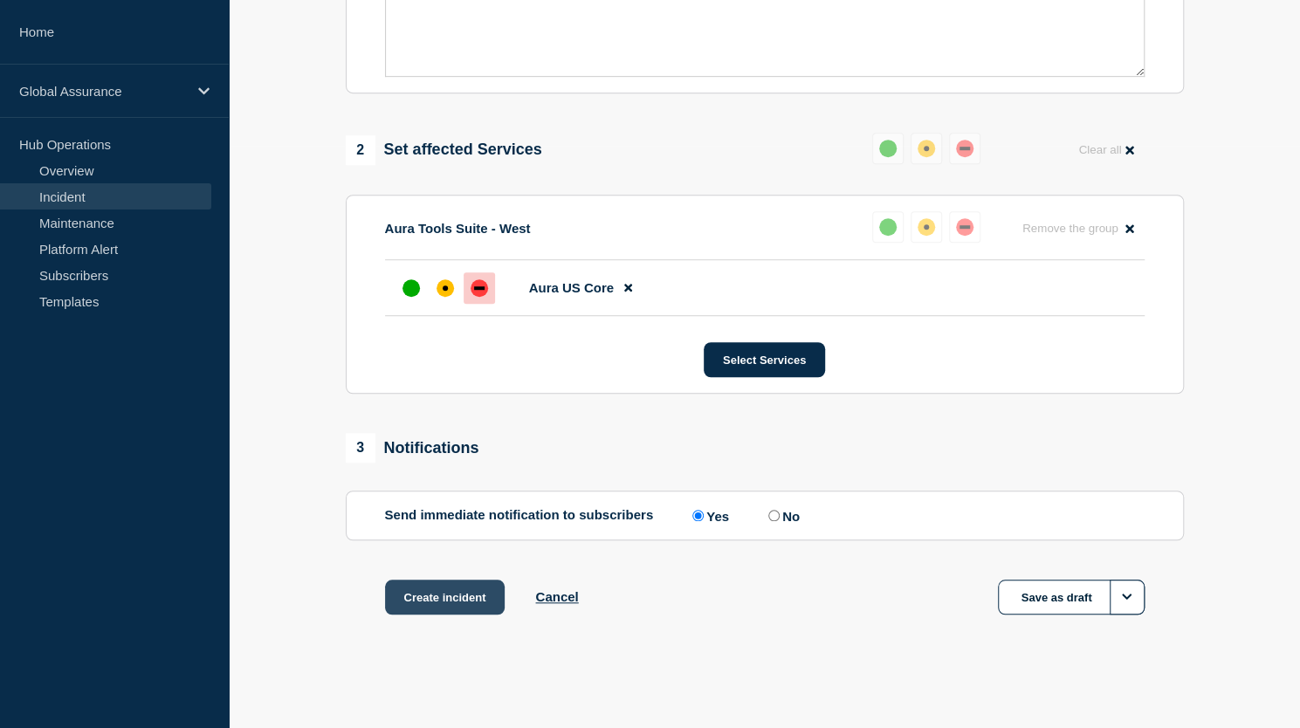
click at [458, 596] on button "Create incident" at bounding box center [445, 597] width 120 height 35
